Goal: Transaction & Acquisition: Purchase product/service

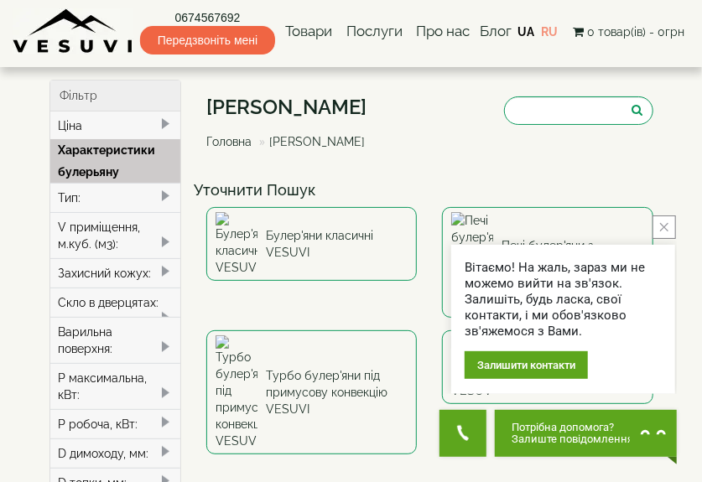
click at [667, 226] on icon "close button" at bounding box center [664, 227] width 8 height 8
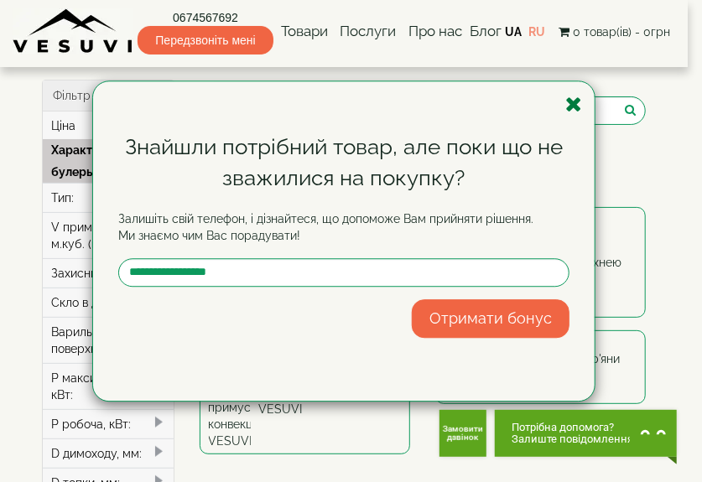
click at [574, 101] on icon "button" at bounding box center [573, 104] width 17 height 21
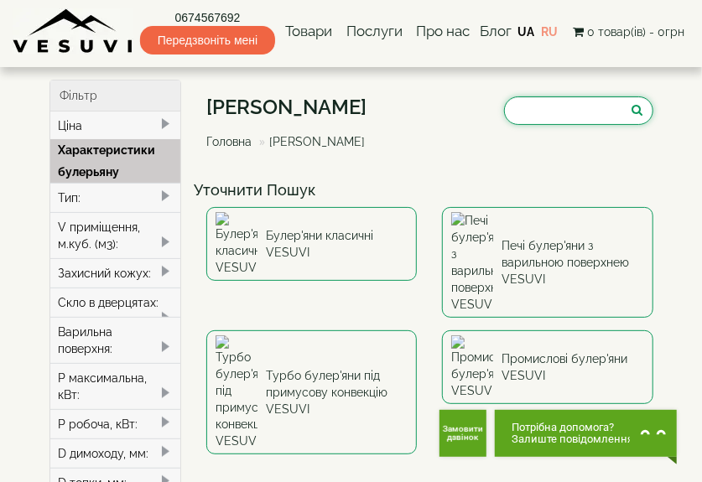
click at [574, 101] on input "search" at bounding box center [578, 110] width 149 height 29
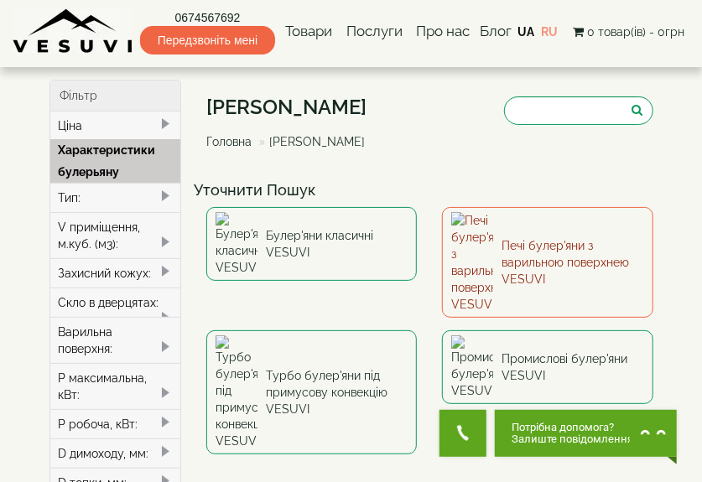
click at [533, 233] on link "Печі булер'яни з варильною поверхнею VESUVI" at bounding box center [547, 262] width 211 height 111
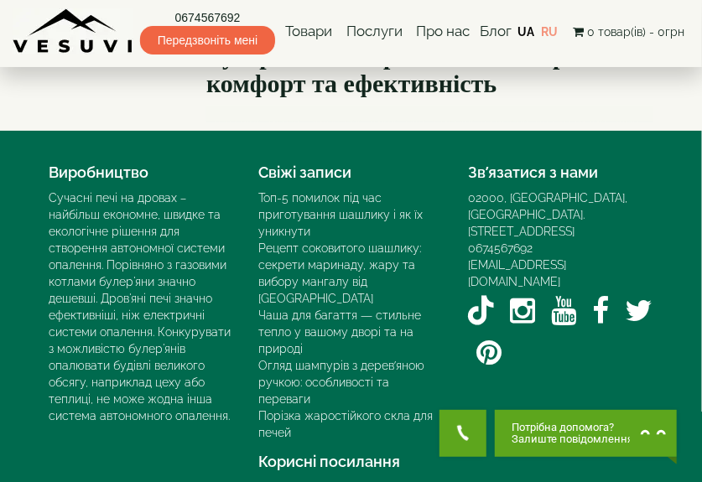
scroll to position [4294, 0]
